Goal: Information Seeking & Learning: Understand process/instructions

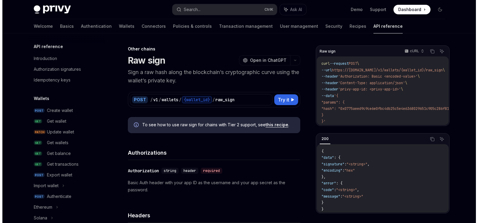
scroll to position [122, 0]
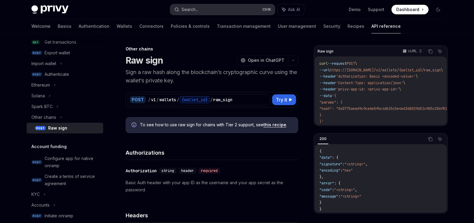
click at [234, 9] on button "Search... Ctrl K" at bounding box center [222, 9] width 105 height 11
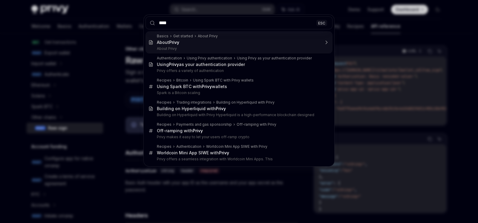
type input "***"
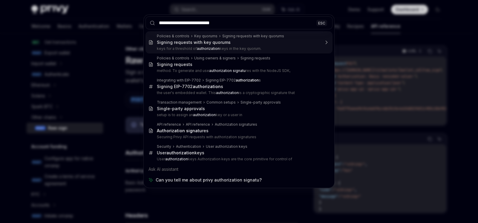
type input "**********"
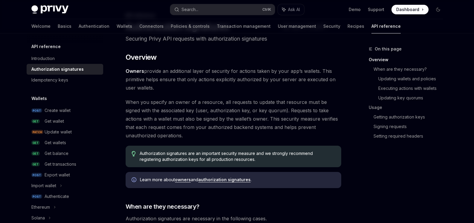
scroll to position [195, 0]
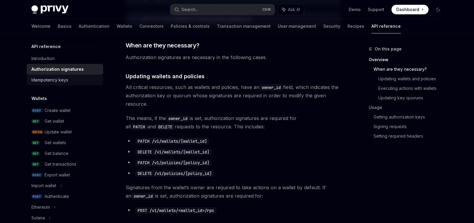
click at [75, 82] on div "Idempotency keys" at bounding box center [65, 80] width 68 height 7
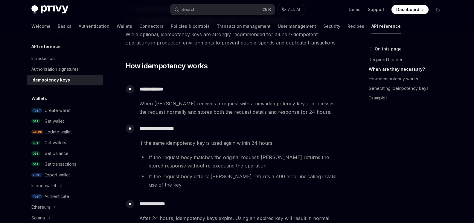
scroll to position [269, 0]
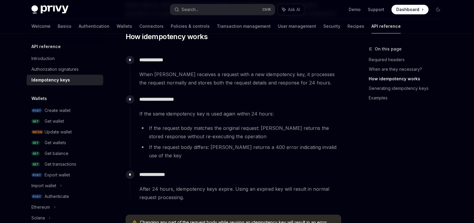
click at [149, 108] on div "**********" at bounding box center [235, 127] width 211 height 69
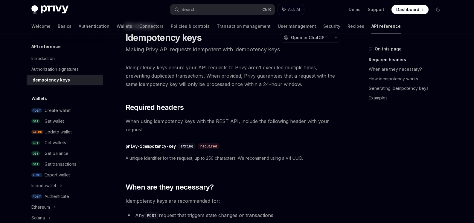
scroll to position [0, 0]
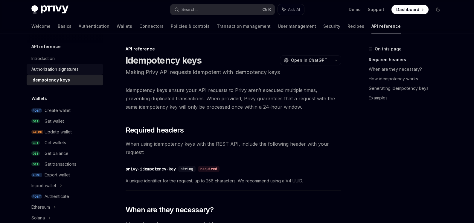
click at [51, 71] on div "Authorization signatures" at bounding box center [54, 69] width 47 height 7
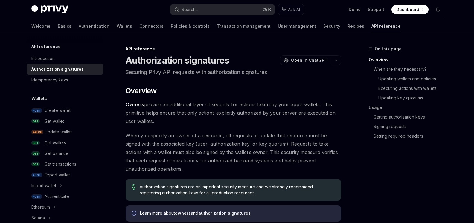
drag, startPoint x: 78, startPoint y: 146, endPoint x: 248, endPoint y: 108, distance: 174.0
drag, startPoint x: 173, startPoint y: 127, endPoint x: 222, endPoint y: 153, distance: 55.5
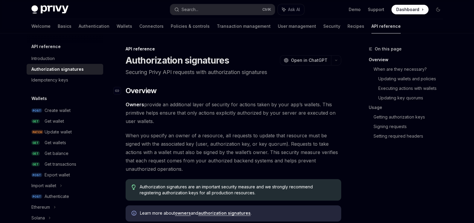
drag, startPoint x: 169, startPoint y: 141, endPoint x: 133, endPoint y: 95, distance: 58.3
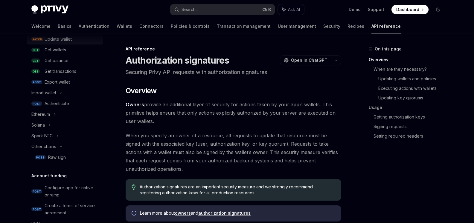
scroll to position [108, 0]
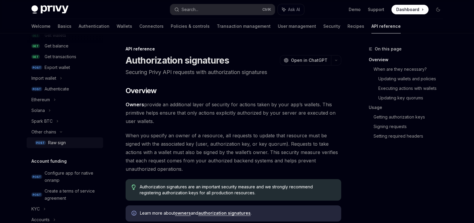
click at [61, 143] on div "Raw sign" at bounding box center [57, 142] width 18 height 7
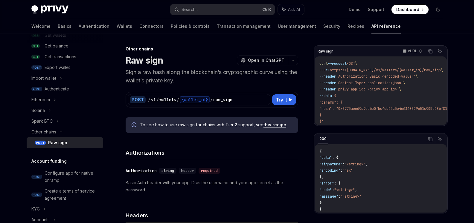
type textarea "*"
click at [221, 10] on button "Search... Ctrl K" at bounding box center [222, 9] width 105 height 11
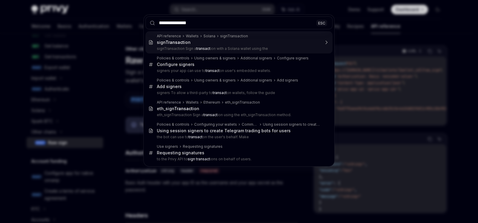
type input "**********"
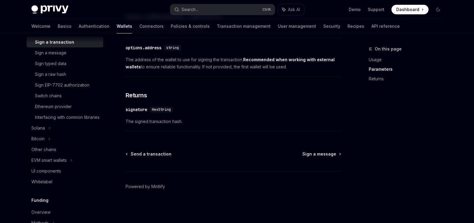
scroll to position [161, 0]
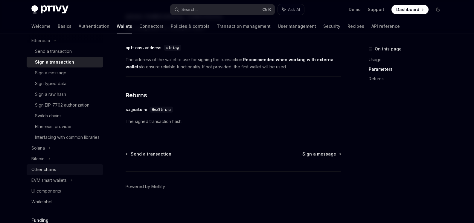
click at [62, 173] on div "Other chains" at bounding box center [65, 169] width 68 height 7
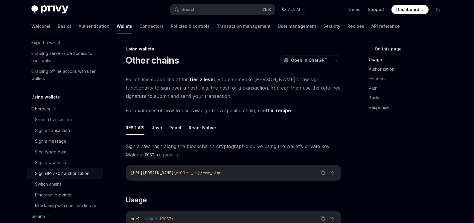
scroll to position [108, 0]
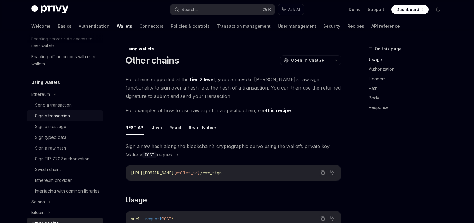
click at [51, 118] on div "Sign a transaction" at bounding box center [52, 115] width 35 height 7
type textarea "*"
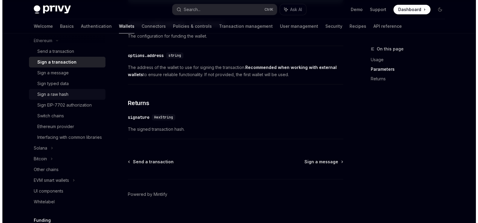
scroll to position [215, 0]
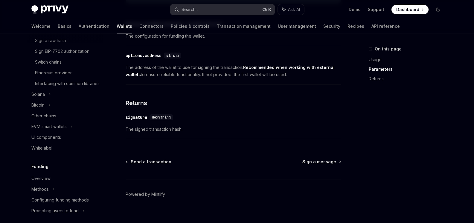
click at [227, 10] on button "Search... Ctrl K" at bounding box center [222, 9] width 105 height 11
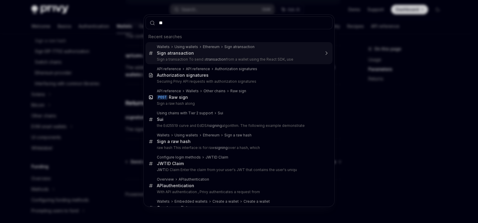
type input "***"
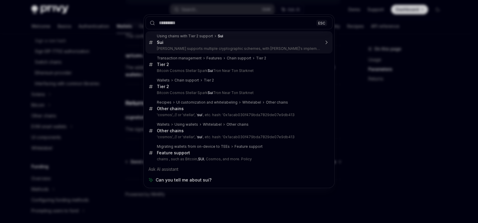
type textarea "*"
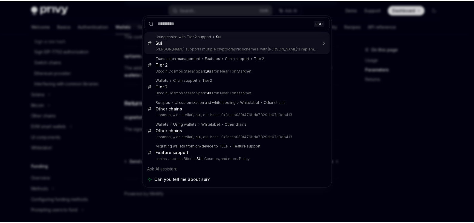
scroll to position [298, 0]
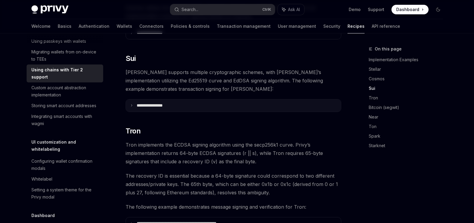
click at [146, 103] on p "**********" at bounding box center [157, 105] width 41 height 5
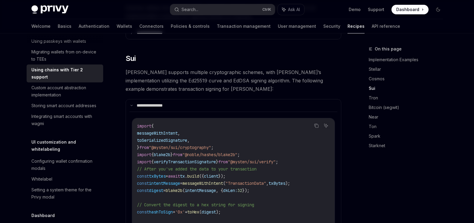
scroll to position [352, 0]
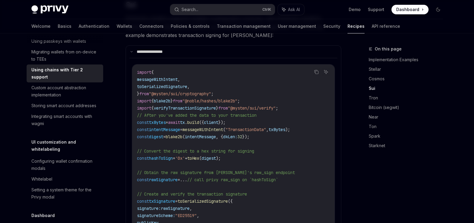
drag, startPoint x: 160, startPoint y: 92, endPoint x: 182, endPoint y: 93, distance: 22.1
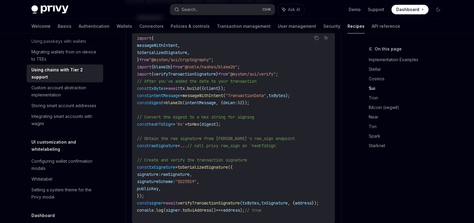
scroll to position [406, 0]
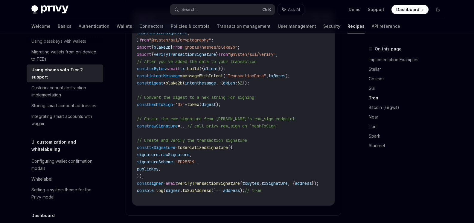
drag, startPoint x: 267, startPoint y: 200, endPoint x: 271, endPoint y: 200, distance: 3.3
drag, startPoint x: 288, startPoint y: 199, endPoint x: 254, endPoint y: 192, distance: 35.3
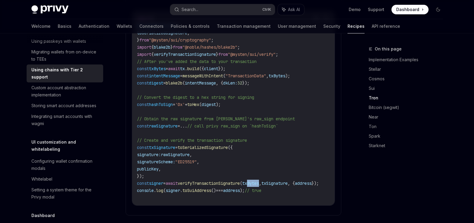
drag, startPoint x: 253, startPoint y: 177, endPoint x: 262, endPoint y: 177, distance: 9.3
click at [259, 181] on span "txBytes" at bounding box center [250, 183] width 17 height 5
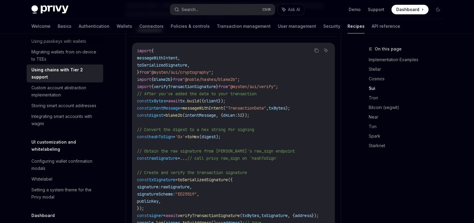
scroll to position [352, 0]
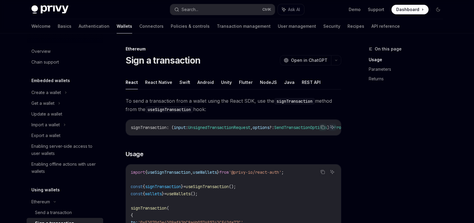
scroll to position [95, 0]
